Goal: Task Accomplishment & Management: Use online tool/utility

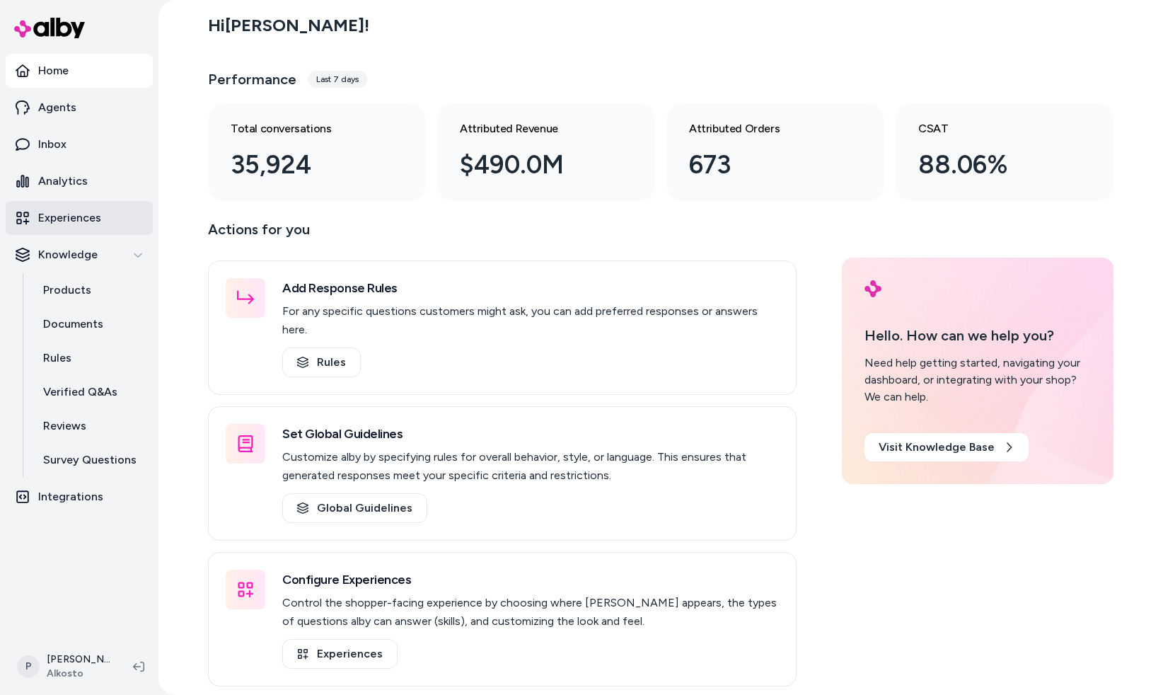
click at [74, 212] on p "Experiences" at bounding box center [69, 217] width 63 height 17
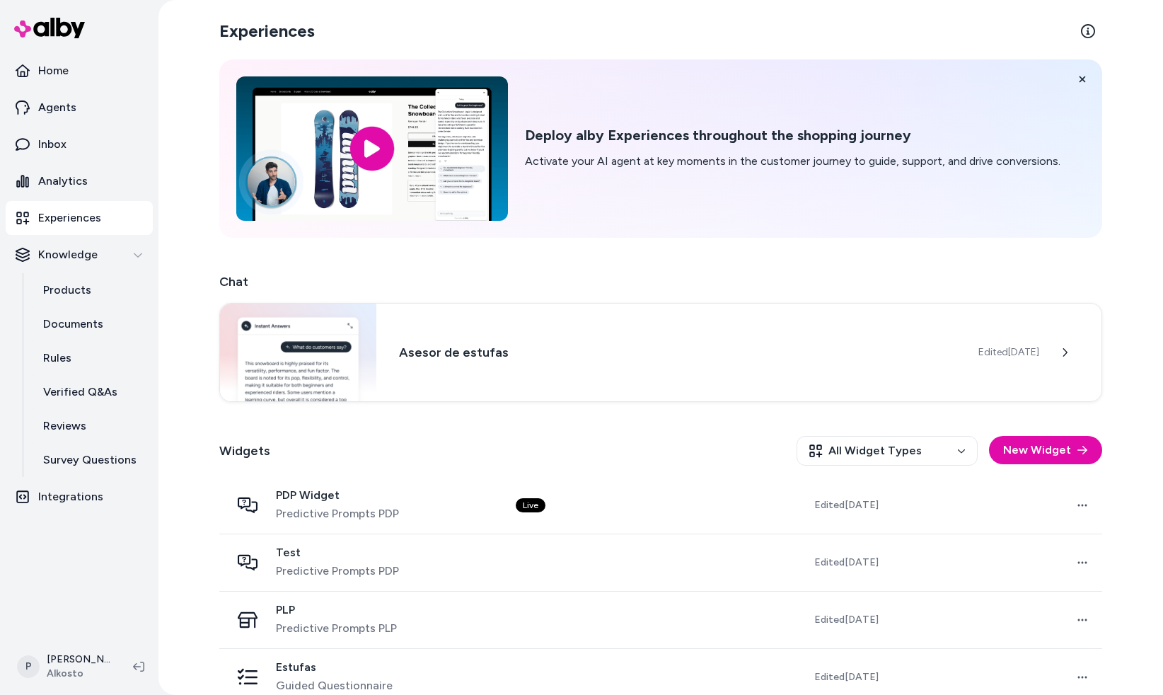
scroll to position [79, 0]
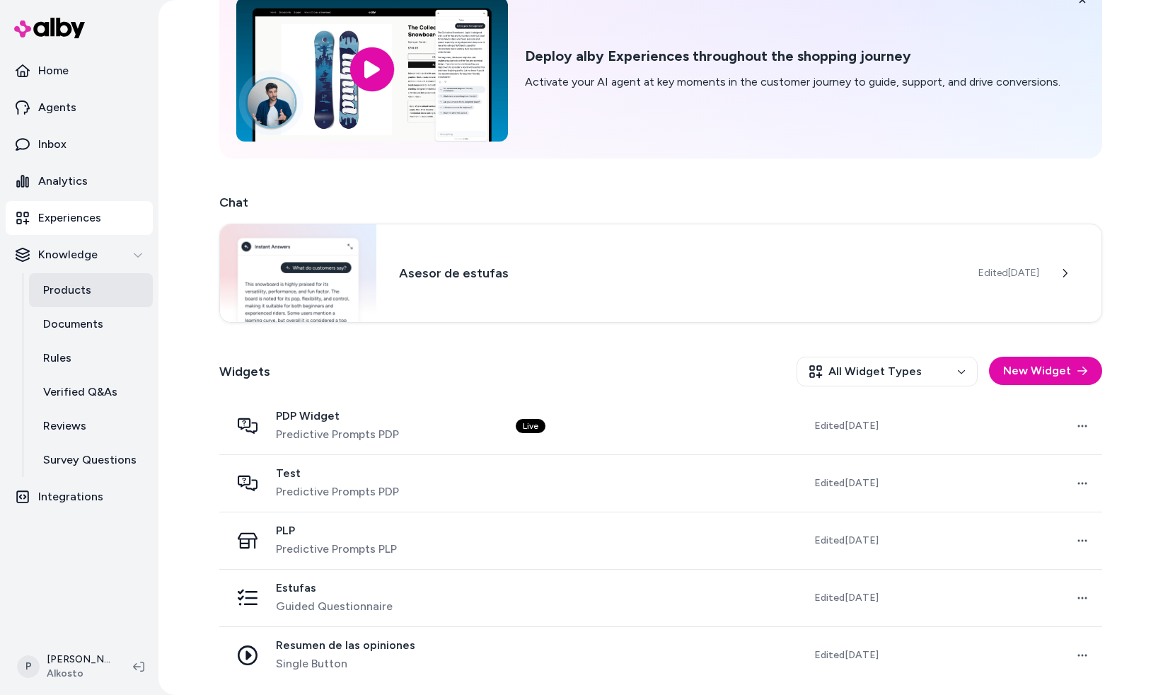
click at [76, 292] on p "Products" at bounding box center [67, 290] width 48 height 17
click at [70, 291] on p "Products" at bounding box center [67, 290] width 48 height 17
click at [78, 296] on p "Products" at bounding box center [67, 290] width 48 height 17
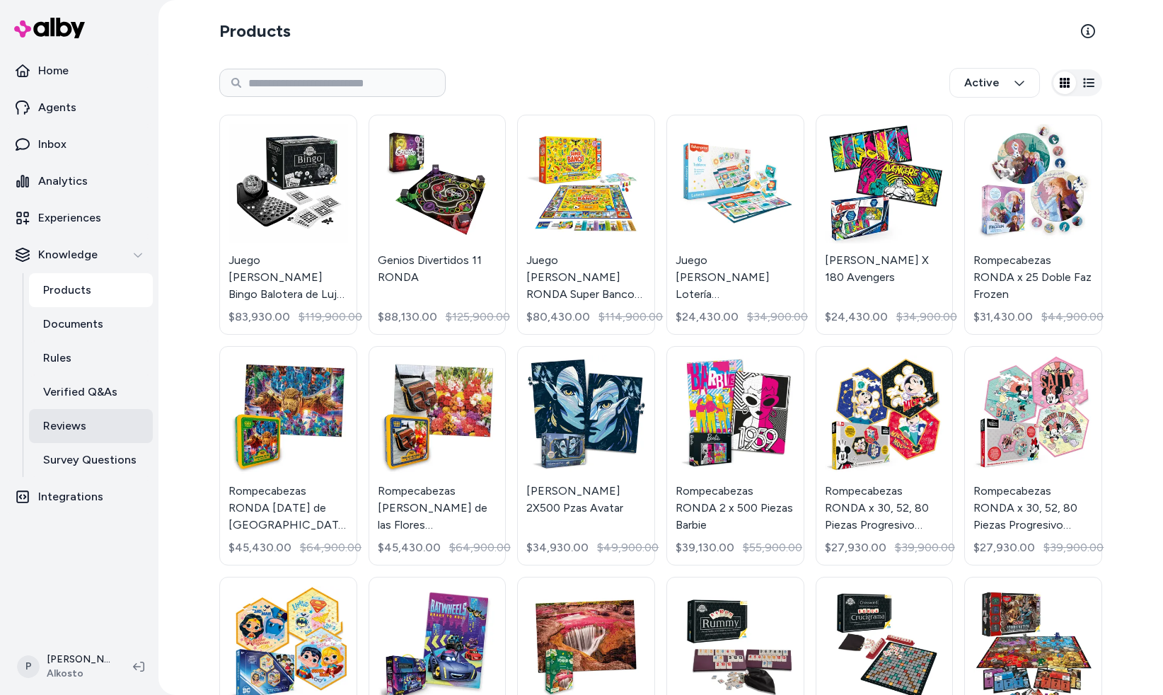
click at [83, 417] on p "Reviews" at bounding box center [64, 425] width 43 height 17
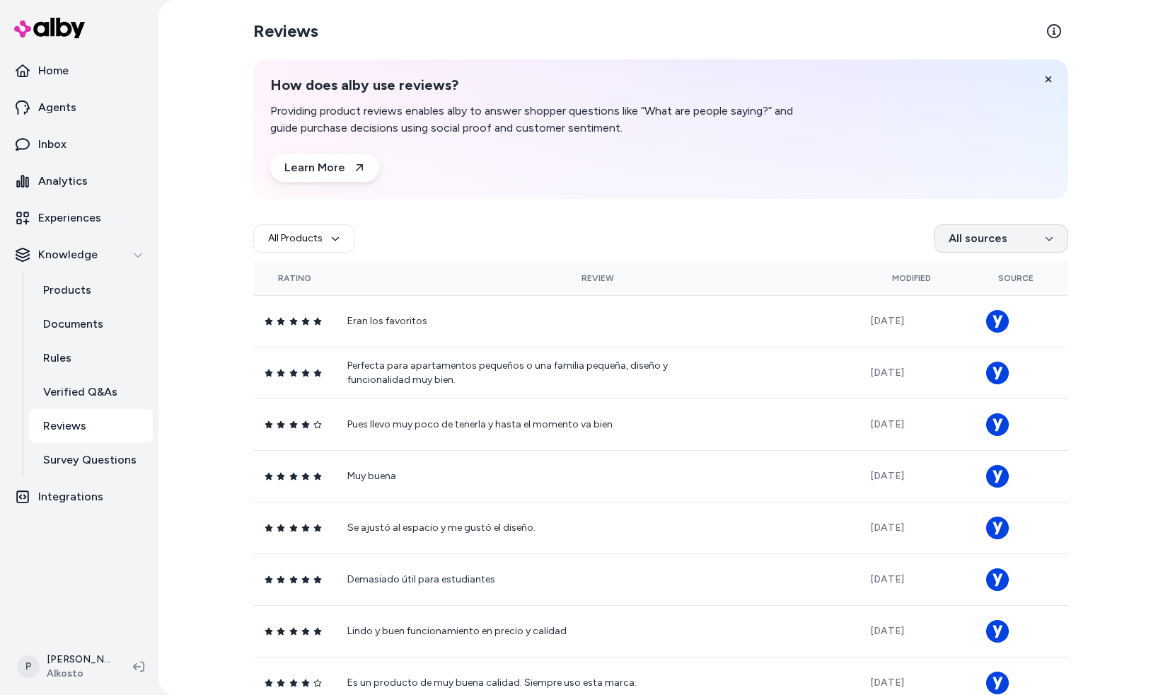
click at [988, 241] on html "Home Agents Inbox Analytics Experiences Knowledge Products Documents Rules Veri…" at bounding box center [581, 347] width 1163 height 695
click at [870, 229] on html "Home Agents Inbox Analytics Experiences Knowledge Products Documents Rules Veri…" at bounding box center [581, 347] width 1163 height 695
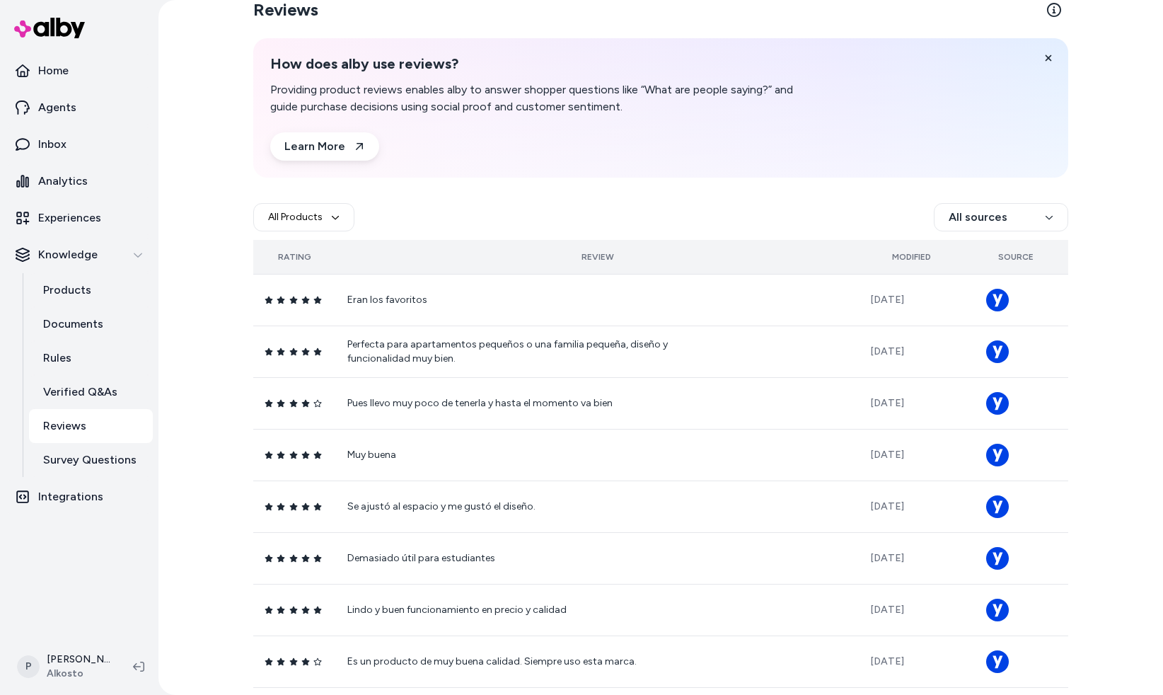
scroll to position [26, 0]
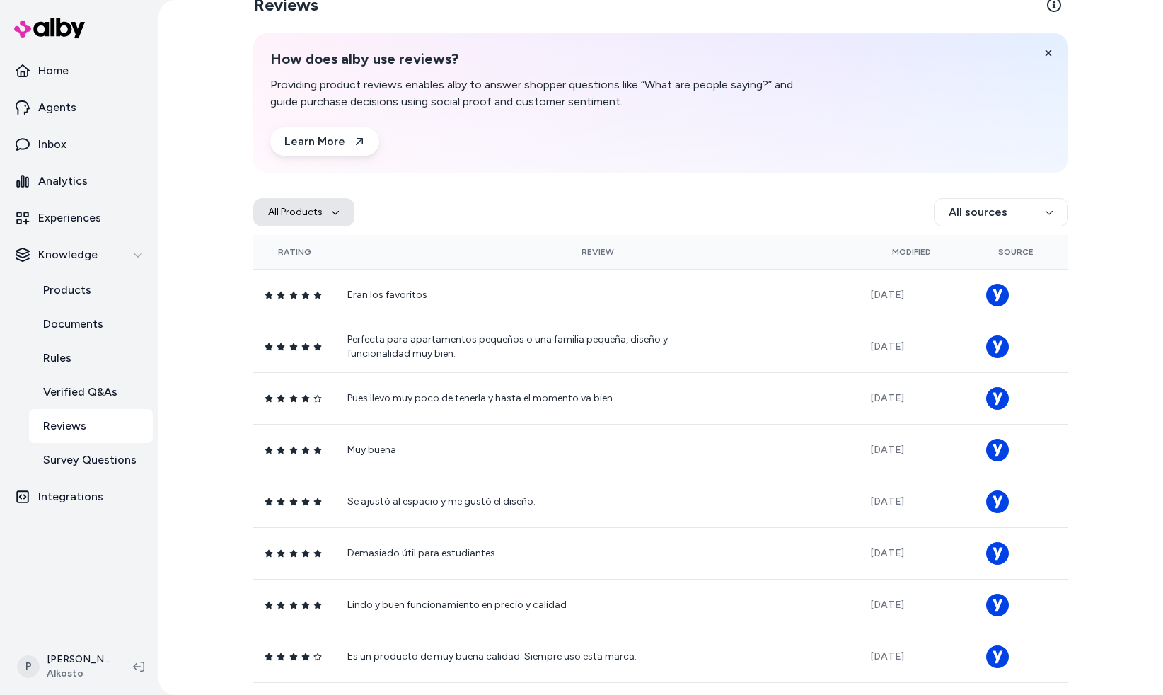
click at [318, 207] on button "All Products" at bounding box center [303, 212] width 101 height 28
type input "**********"
click at [320, 287] on li "Árbol [PERSON_NAME][DATE] [PERSON_NAME] 198 cm - 319 Ramas" at bounding box center [355, 295] width 173 height 37
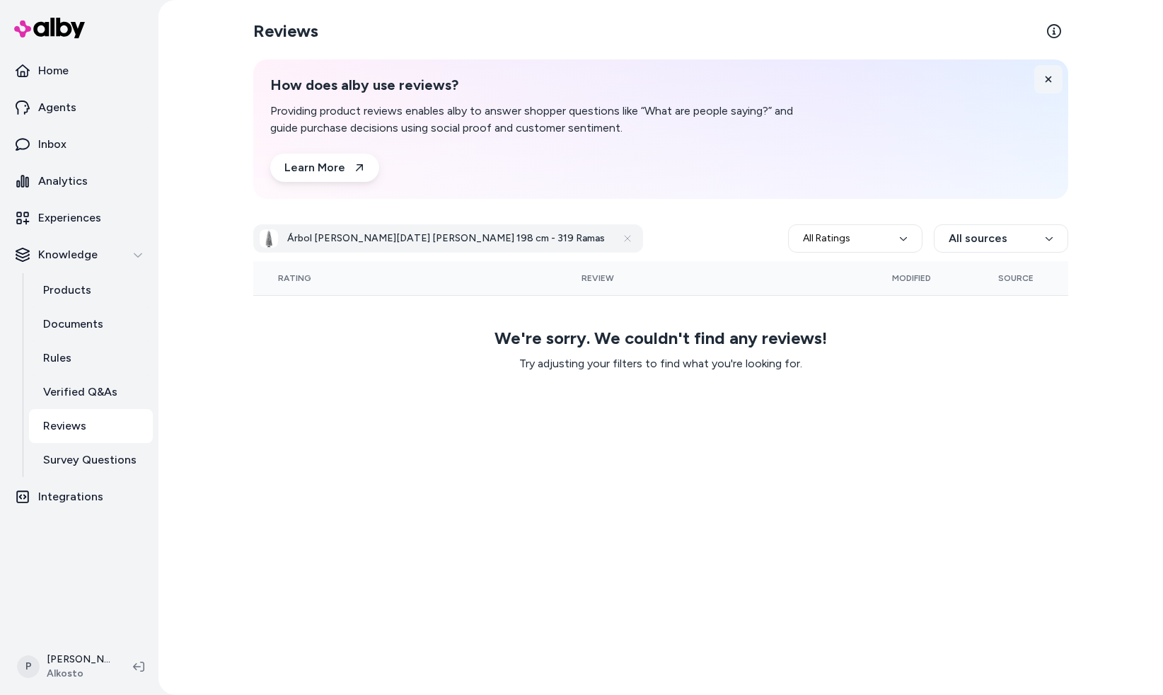
click at [1048, 78] on icon at bounding box center [1049, 79] width 6 height 6
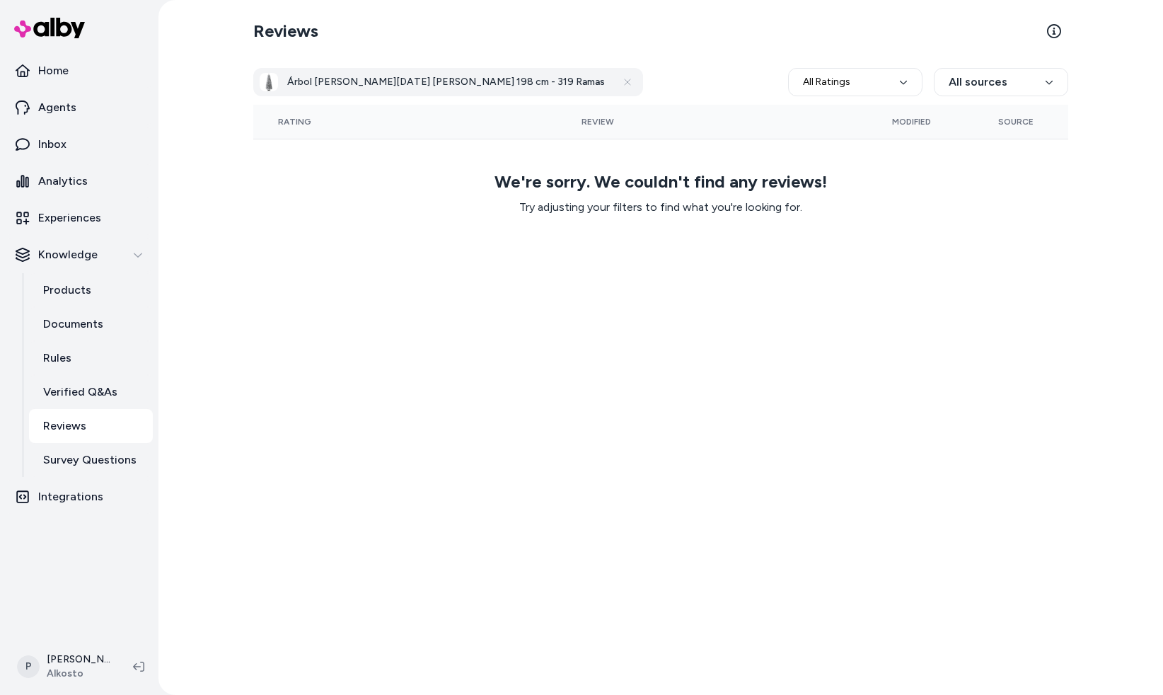
click at [415, 88] on h3 "Árbol [PERSON_NAME][DATE] [PERSON_NAME] 198 cm - 319 Ramas" at bounding box center [446, 82] width 318 height 14
click at [622, 83] on icon at bounding box center [627, 81] width 11 height 11
click at [387, 79] on h3 "Árbol [PERSON_NAME][DATE] [PERSON_NAME] 198 cm - 319 Ramas" at bounding box center [446, 82] width 318 height 14
click at [622, 83] on icon at bounding box center [627, 81] width 11 height 11
